Goal: Task Accomplishment & Management: Manage account settings

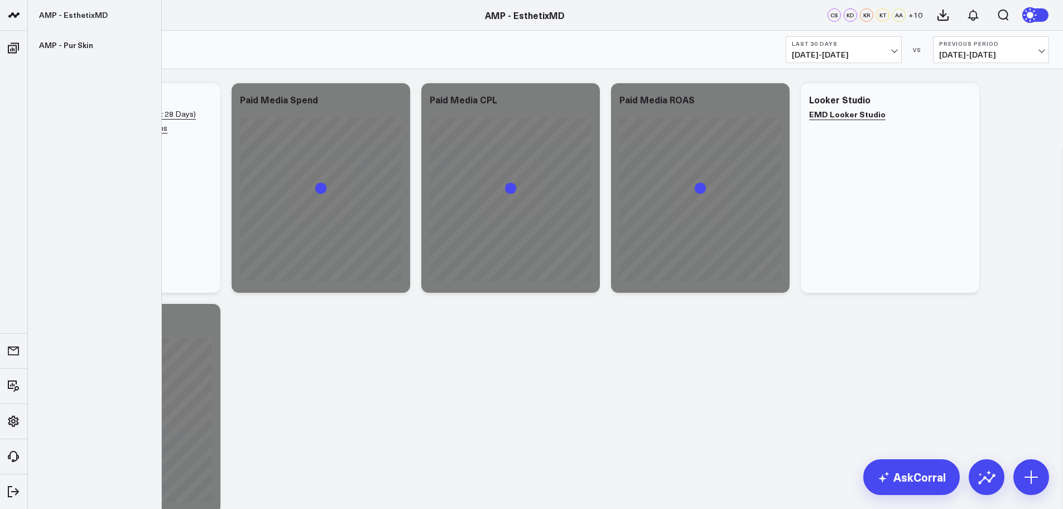
click at [15, 18] on icon at bounding box center [13, 14] width 13 height 13
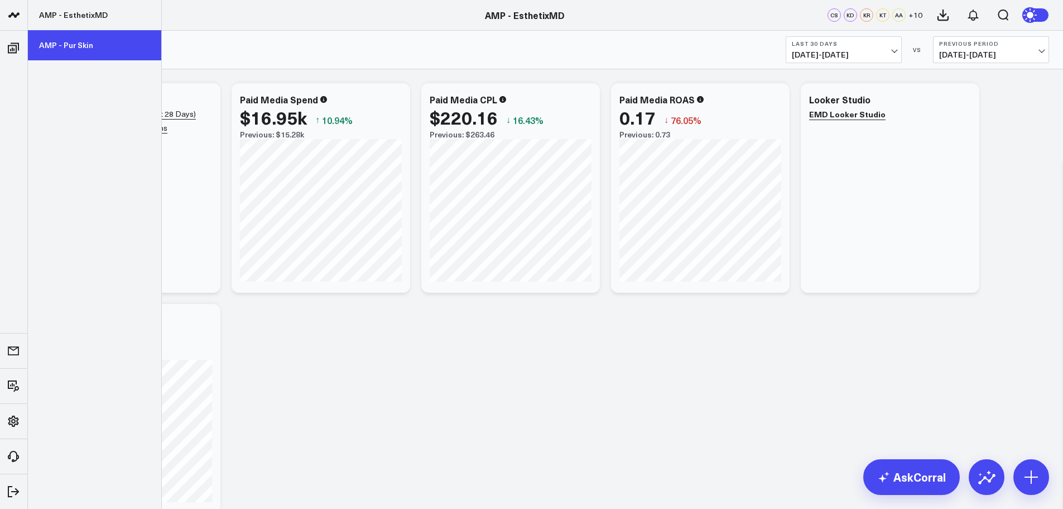
click at [72, 50] on link "AMP - Pur Skin" at bounding box center [94, 45] width 133 height 30
click at [98, 49] on link "AMP - Pur Skin" at bounding box center [94, 45] width 133 height 30
click at [65, 45] on link "AMP - Pur Skin" at bounding box center [94, 45] width 133 height 30
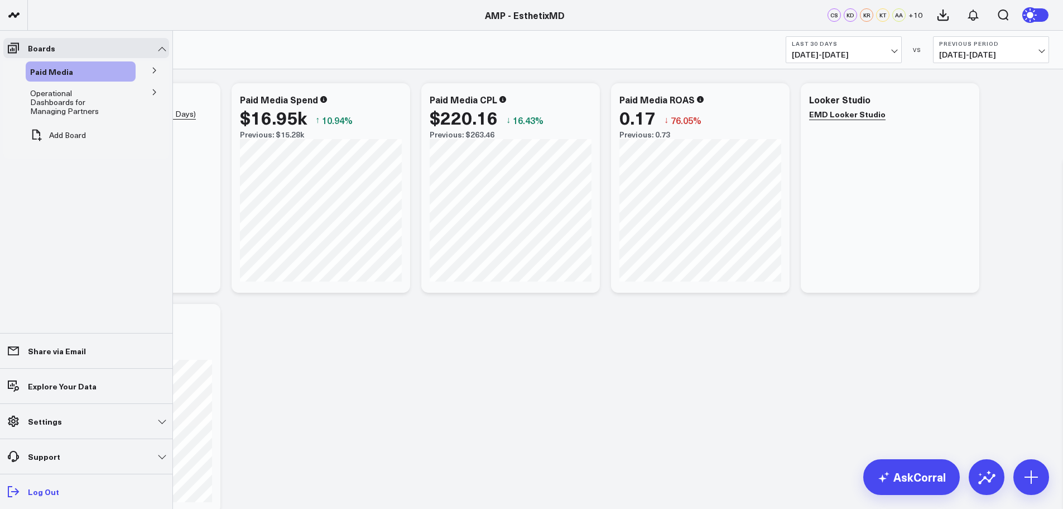
click at [25, 490] on link "Log Out" at bounding box center [86, 491] width 166 height 20
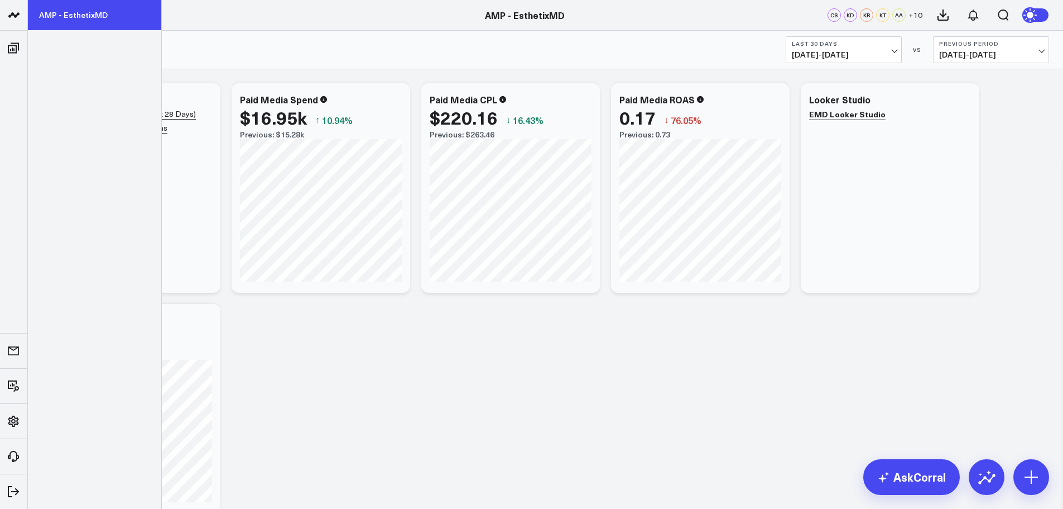
click at [57, 22] on link "AMP - EsthetixMD" at bounding box center [94, 15] width 133 height 30
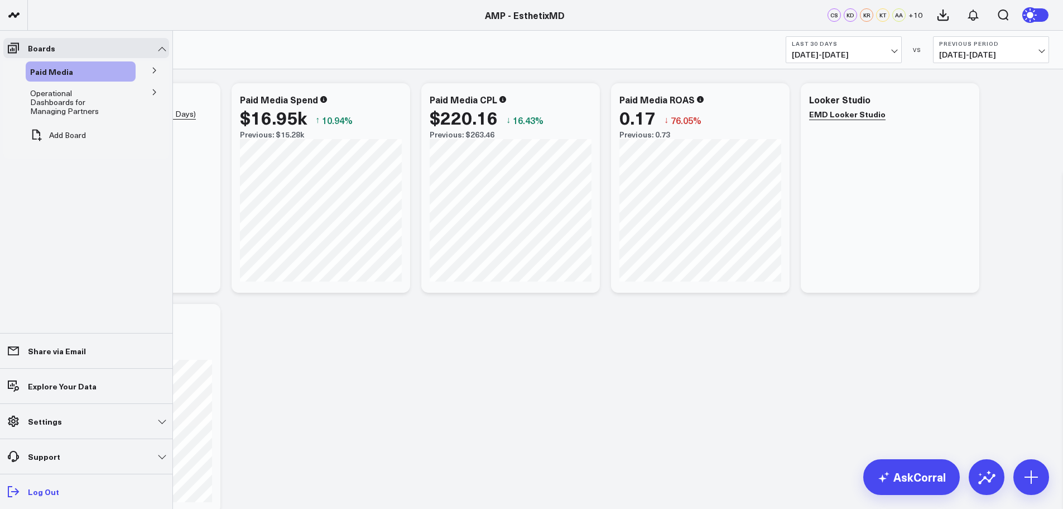
click at [35, 493] on p "Log Out" at bounding box center [43, 491] width 31 height 9
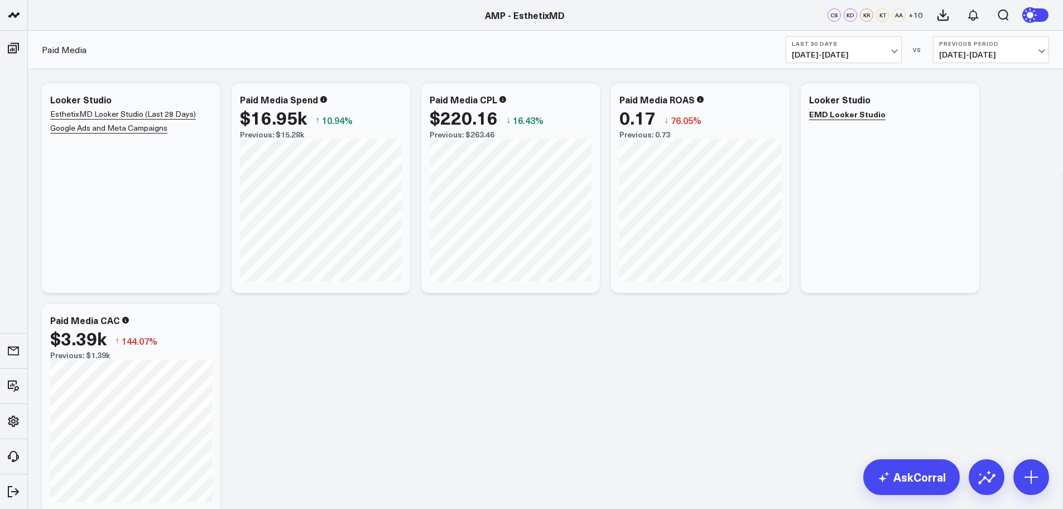
click at [296, 23] on header "AMP - EsthetixMD AMP - EsthetixMD CS KD KR KT AA + 10" at bounding box center [531, 15] width 1063 height 31
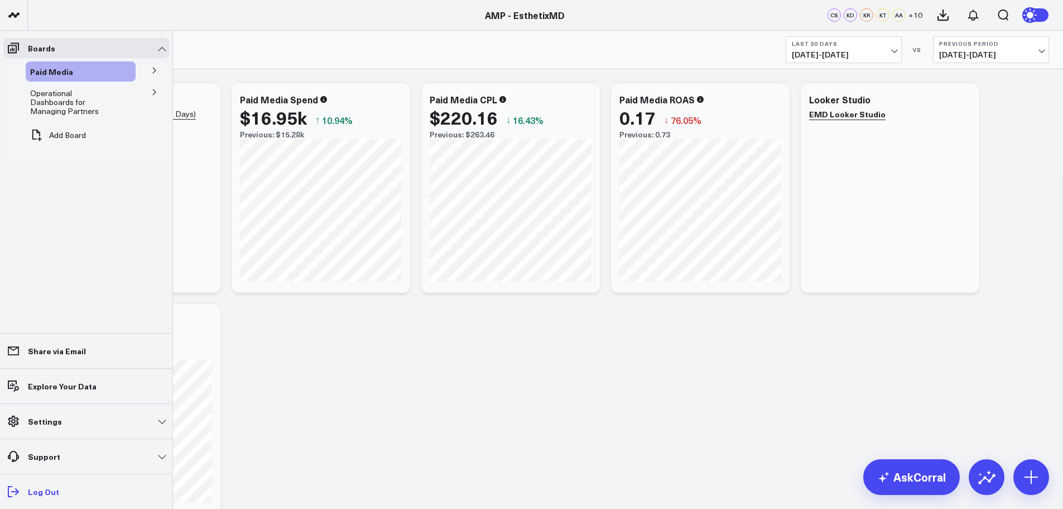
click at [73, 496] on link "Log Out" at bounding box center [86, 491] width 166 height 20
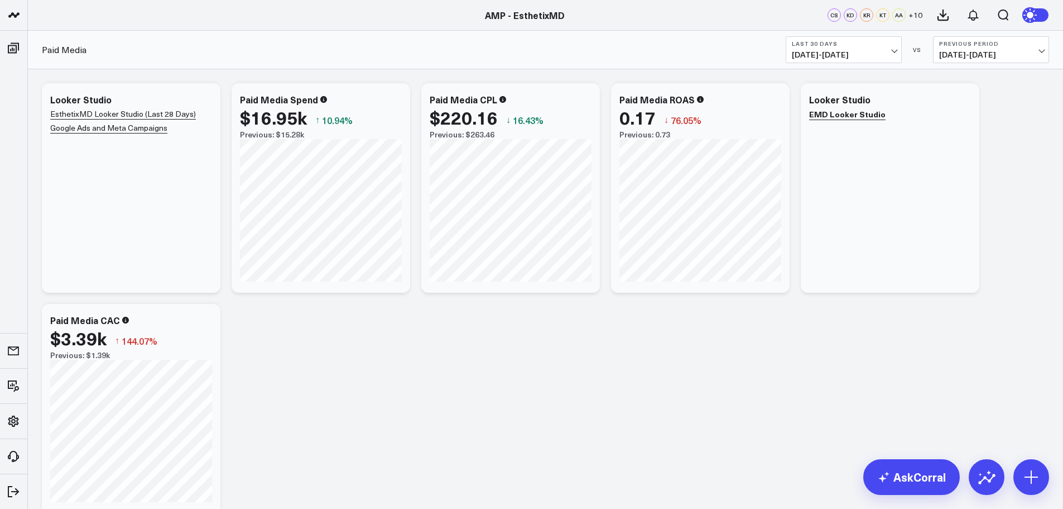
click at [395, 30] on header "AMP - EsthetixMD AMP - EsthetixMD CS KD KR KT AA + 10" at bounding box center [531, 15] width 1063 height 31
